Goal: Check status

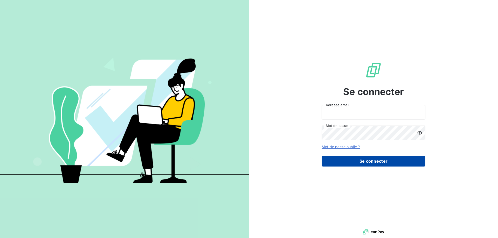
type input "[PERSON_NAME][EMAIL_ADDRESS][PERSON_NAME][DOMAIN_NAME]"
click at [373, 161] on button "Se connecter" at bounding box center [374, 161] width 104 height 11
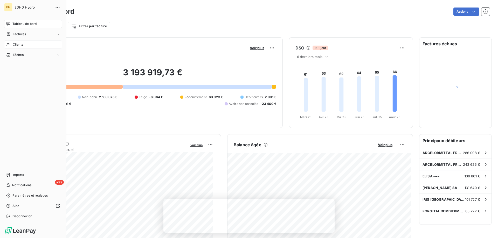
click at [17, 44] on span "Clients" at bounding box center [18, 44] width 10 height 5
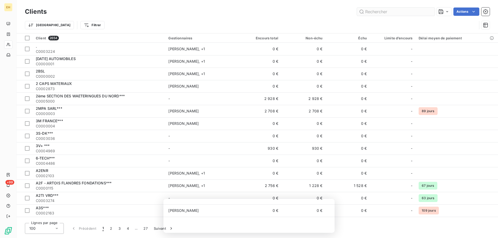
click at [383, 12] on input "text" at bounding box center [396, 12] width 78 height 8
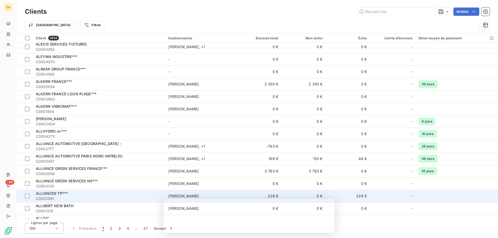
scroll to position [1069, 0]
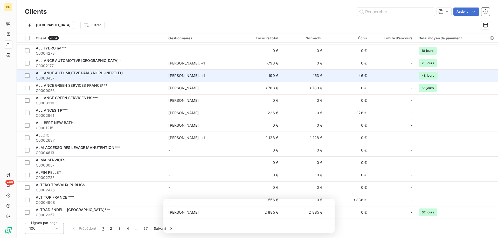
click at [357, 75] on td "46 €" at bounding box center [347, 75] width 44 height 12
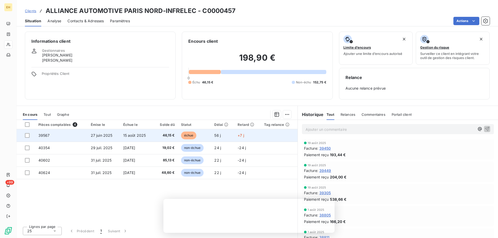
click at [188, 135] on span "échue" at bounding box center [189, 136] width 16 height 8
